Goal: Transaction & Acquisition: Obtain resource

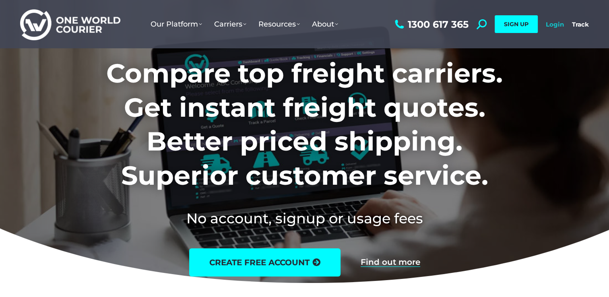
click at [556, 25] on link "Login" at bounding box center [555, 25] width 18 height 8
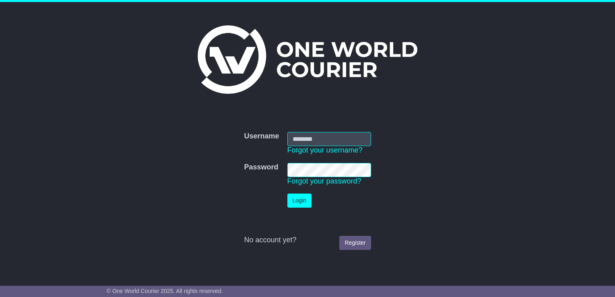
click at [335, 140] on input "Username" at bounding box center [329, 139] width 84 height 14
type input "**********"
click at [287, 194] on button "Login" at bounding box center [299, 201] width 24 height 14
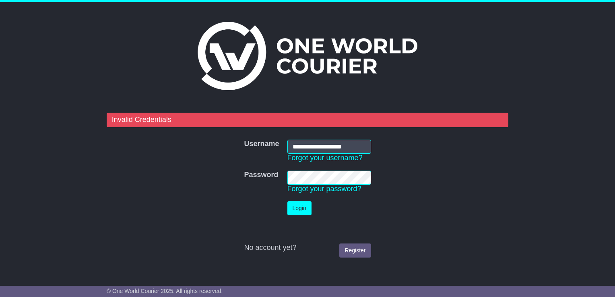
click at [272, 180] on tr "Password Password Forgot your password?" at bounding box center [307, 182] width 135 height 31
click at [300, 207] on button "Login" at bounding box center [299, 208] width 24 height 14
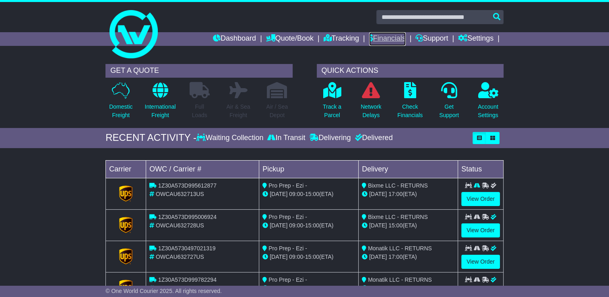
click at [382, 38] on link "Financials" at bounding box center [387, 39] width 37 height 14
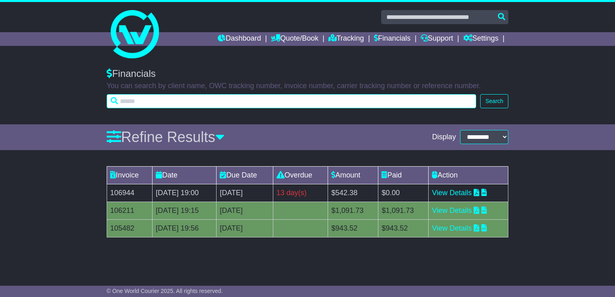
click at [150, 105] on input "text" at bounding box center [291, 101] width 369 height 14
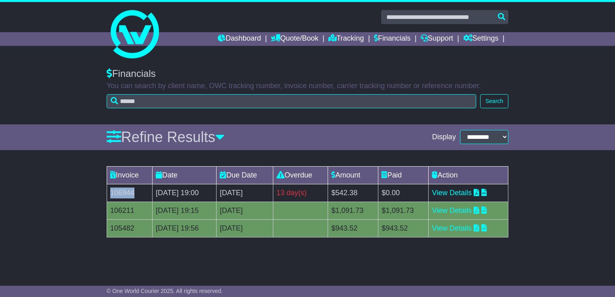
drag, startPoint x: 135, startPoint y: 192, endPoint x: 111, endPoint y: 195, distance: 24.3
click at [111, 195] on td "106944" at bounding box center [129, 193] width 45 height 18
copy td "106944"
click at [472, 193] on link "View Details" at bounding box center [452, 193] width 40 height 8
click at [237, 35] on link "Dashboard" at bounding box center [239, 39] width 43 height 14
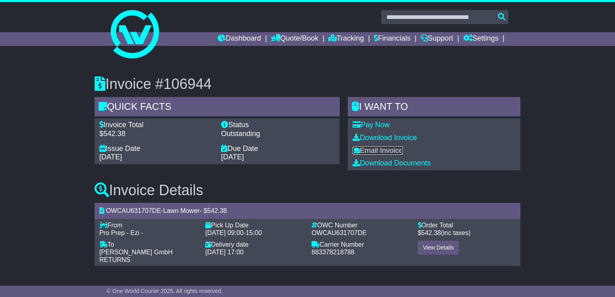
click at [390, 152] on link "Email Invoice" at bounding box center [377, 150] width 50 height 8
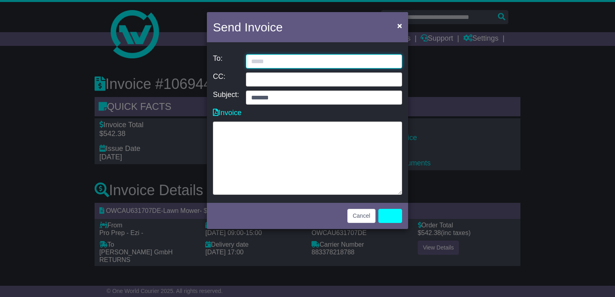
click at [307, 60] on input "email" at bounding box center [324, 61] width 156 height 14
type input "**********"
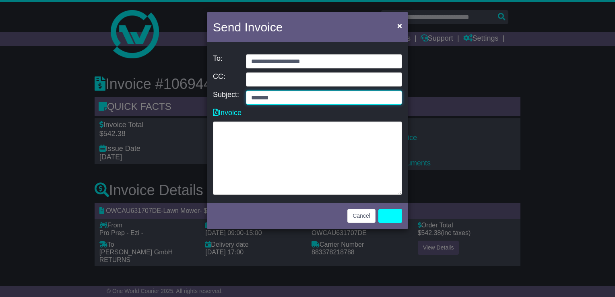
click at [298, 99] on input "*******" at bounding box center [324, 98] width 156 height 14
paste input "*******"
type input "**********"
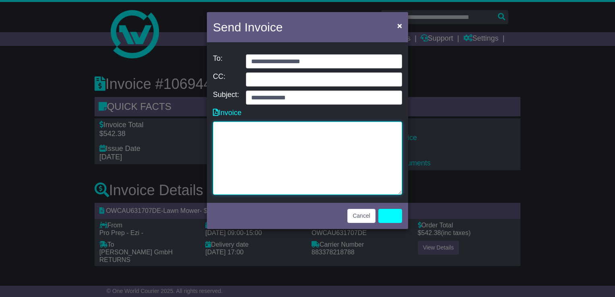
click at [284, 132] on textarea at bounding box center [307, 158] width 189 height 73
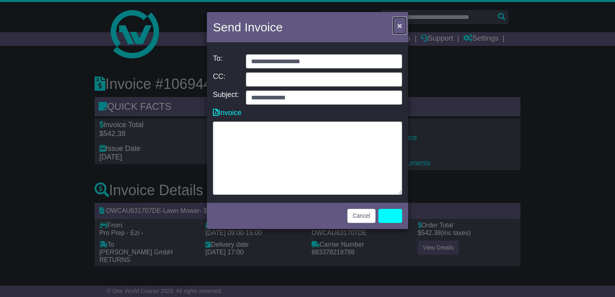
click at [399, 22] on span "×" at bounding box center [399, 25] width 5 height 9
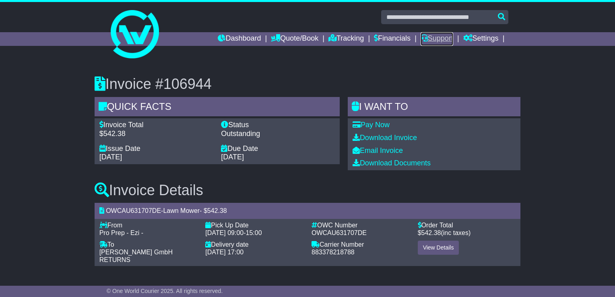
click at [432, 41] on link "Support" at bounding box center [436, 39] width 33 height 14
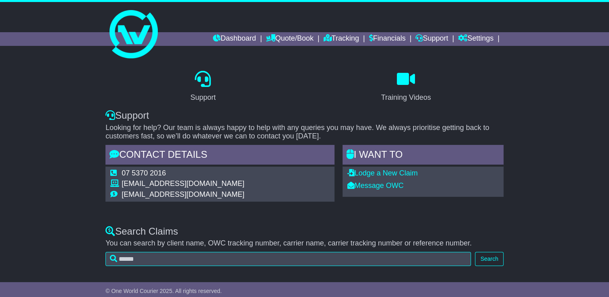
select select "*"
click at [234, 196] on div "07 5370 2016 support@oneworldcourier.com.au accounts@oneworldcourier.com.au" at bounding box center [219, 184] width 229 height 35
drag, startPoint x: 234, startPoint y: 196, endPoint x: 248, endPoint y: 211, distance: 20.2
click at [248, 211] on div "Support Training Videos Support Looking for help? Our team is always happy to h…" at bounding box center [304, 139] width 609 height 158
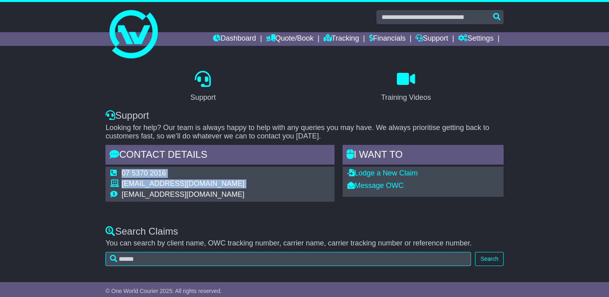
drag, startPoint x: 238, startPoint y: 192, endPoint x: 122, endPoint y: 193, distance: 115.9
click at [122, 193] on div "07 5370 2016 support@oneworldcourier.com.au accounts@oneworldcourier.com.au" at bounding box center [219, 184] width 229 height 35
copy table "07 5370 2016 support@oneworldcourier.com.au"
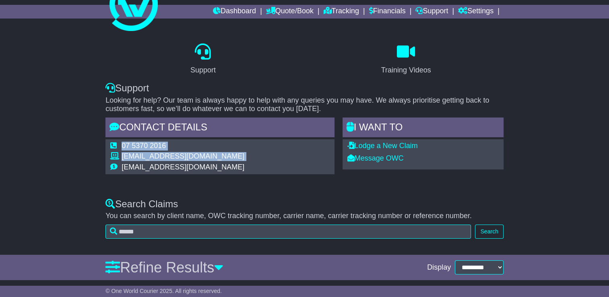
scroll to position [46, 0]
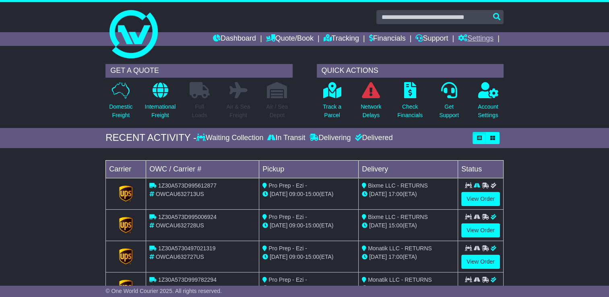
click at [478, 39] on link "Settings" at bounding box center [475, 39] width 35 height 14
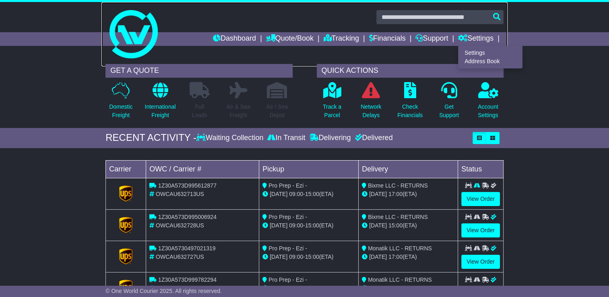
click at [172, 55] on link at bounding box center [304, 34] width 406 height 64
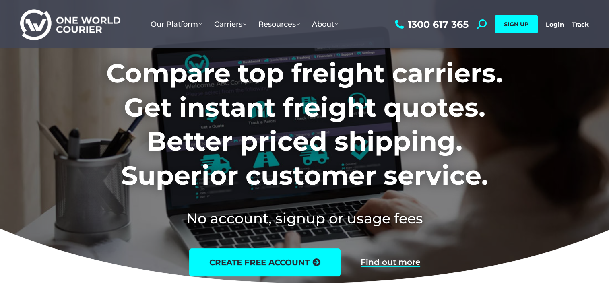
drag, startPoint x: 557, startPoint y: 25, endPoint x: 544, endPoint y: 49, distance: 27.5
click at [557, 25] on link "Login" at bounding box center [555, 25] width 18 height 8
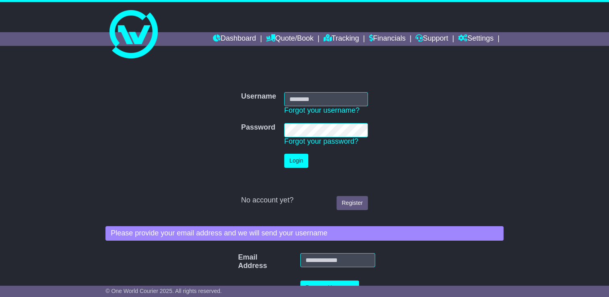
click at [298, 101] on input "Username" at bounding box center [326, 99] width 84 height 14
type input "**********"
click at [298, 163] on button "Login" at bounding box center [296, 161] width 24 height 14
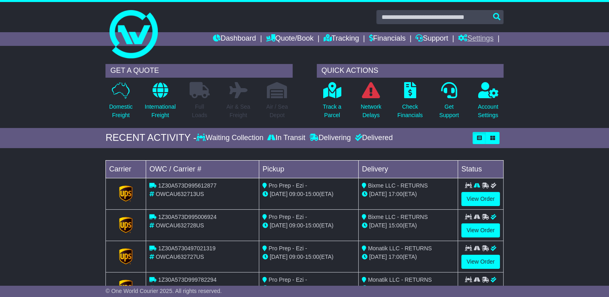
click at [488, 37] on link "Settings" at bounding box center [475, 39] width 35 height 14
click at [220, 39] on link "Dashboard" at bounding box center [234, 39] width 43 height 14
click at [493, 136] on icon "button" at bounding box center [492, 138] width 5 height 5
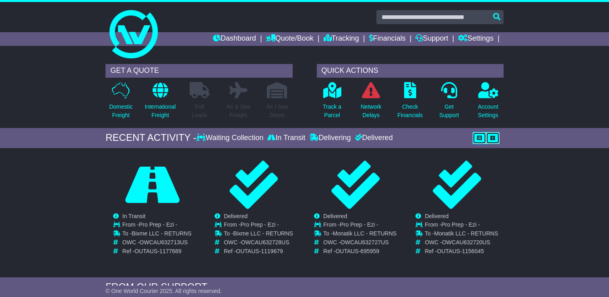
click at [481, 136] on icon "button" at bounding box center [479, 138] width 5 height 5
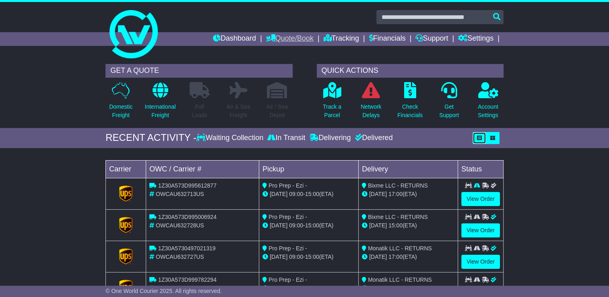
click at [287, 41] on link "Quote/Book" at bounding box center [289, 39] width 47 height 14
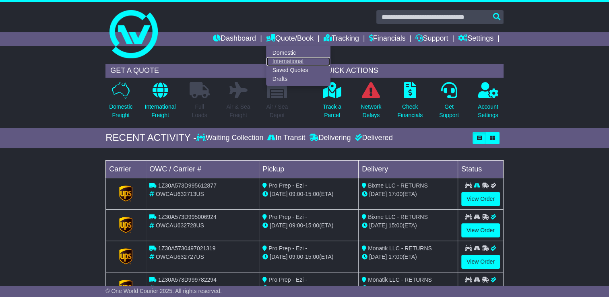
click at [294, 59] on link "International" at bounding box center [298, 61] width 64 height 9
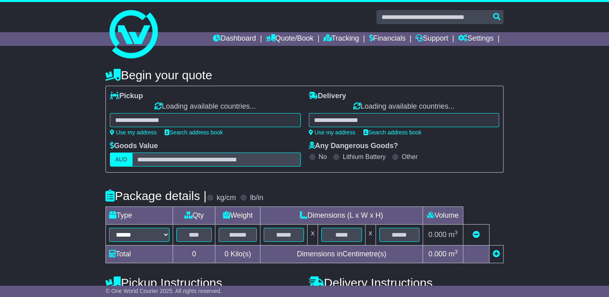
select select "**"
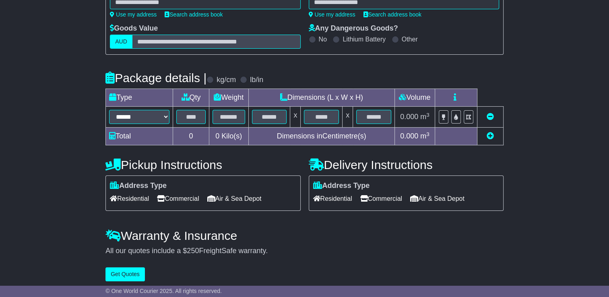
scroll to position [127, 0]
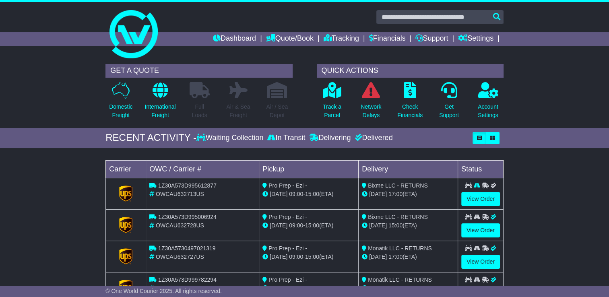
click at [371, 137] on div "Delivered" at bounding box center [372, 138] width 40 height 9
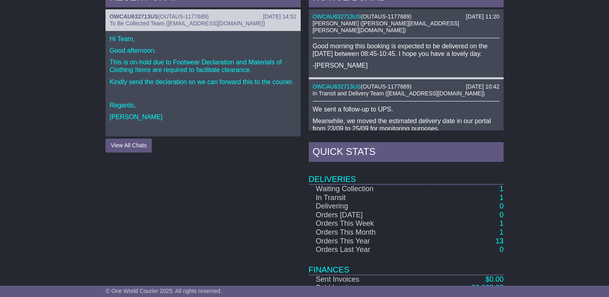
scroll to position [403, 0]
